Goal: Feedback & Contribution: Leave review/rating

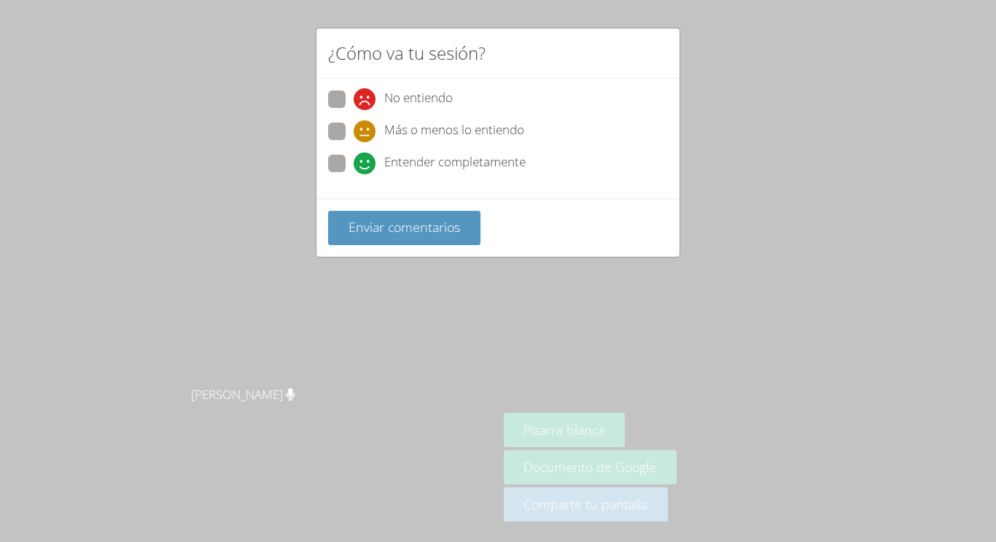
click at [354, 174] on span at bounding box center [354, 174] width 0 height 0
click at [354, 162] on input "Entender completamente" at bounding box center [360, 161] width 12 height 12
radio input "true"
click at [468, 222] on button "Enviar comentarios" at bounding box center [404, 228] width 152 height 34
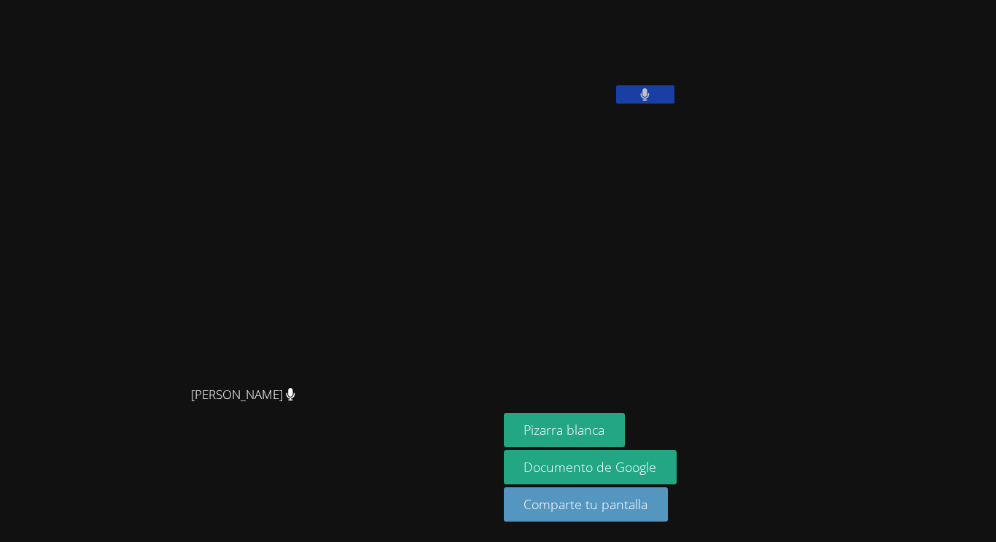
click at [675, 91] on button at bounding box center [645, 94] width 58 height 18
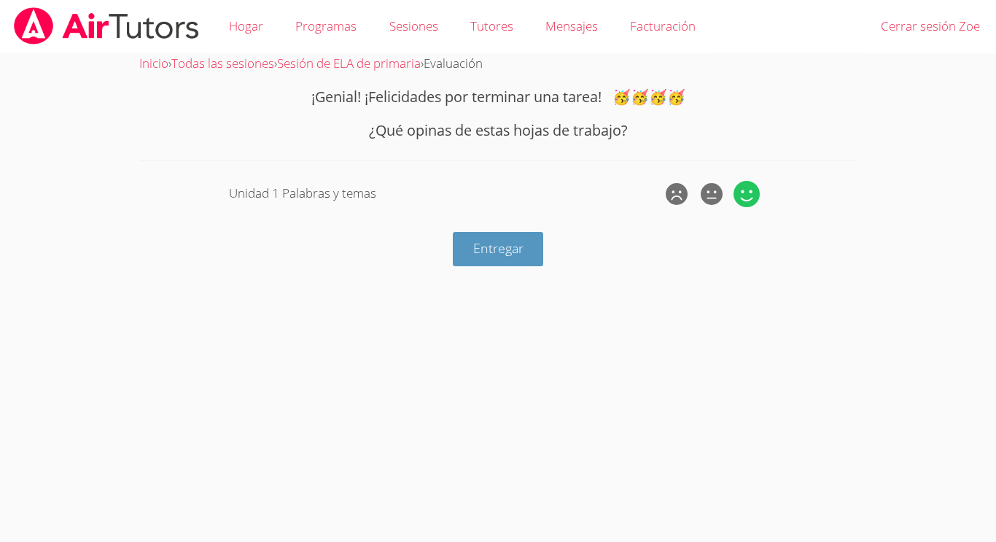
click at [754, 190] on icon at bounding box center [747, 194] width 26 height 26
click at [0, 0] on input "radio" at bounding box center [0, 0] width 0 height 0
click at [540, 238] on button "Entregar" at bounding box center [498, 249] width 91 height 34
